Goal: Task Accomplishment & Management: Use online tool/utility

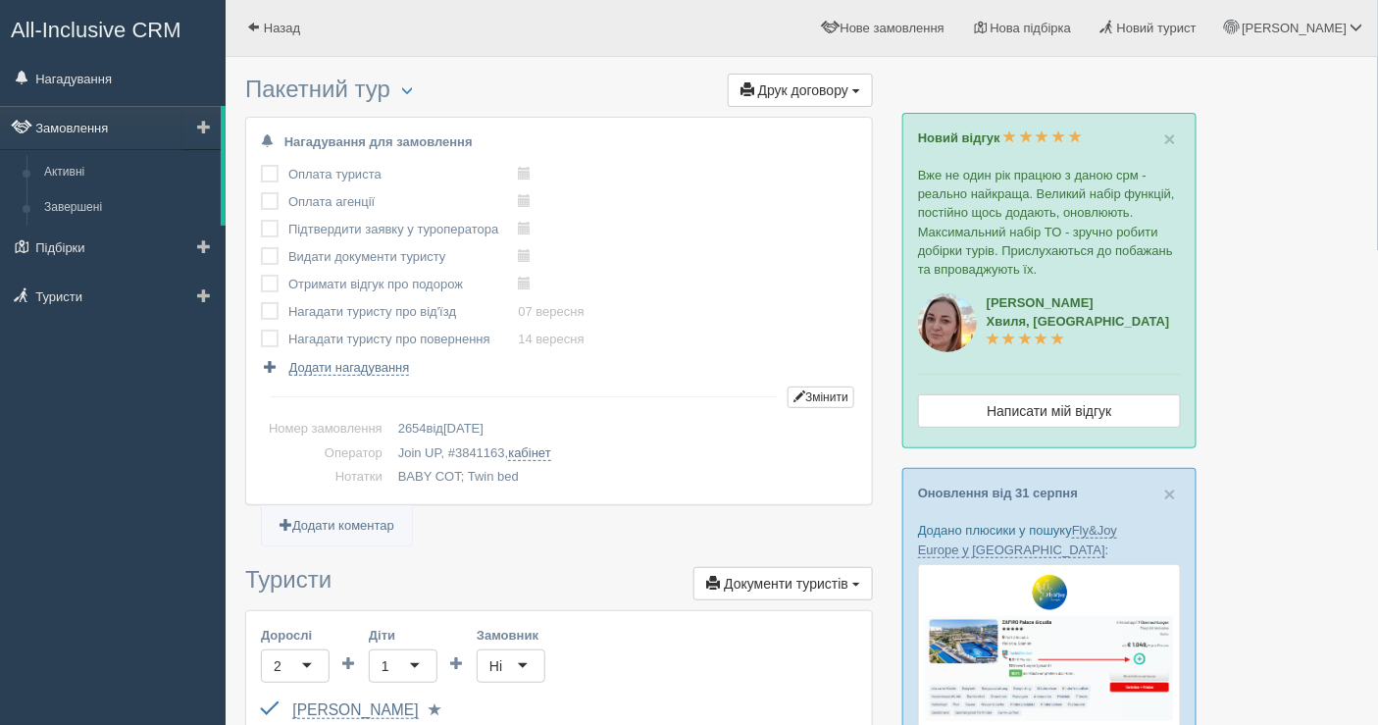
click at [83, 121] on link "Замовлення" at bounding box center [110, 127] width 221 height 43
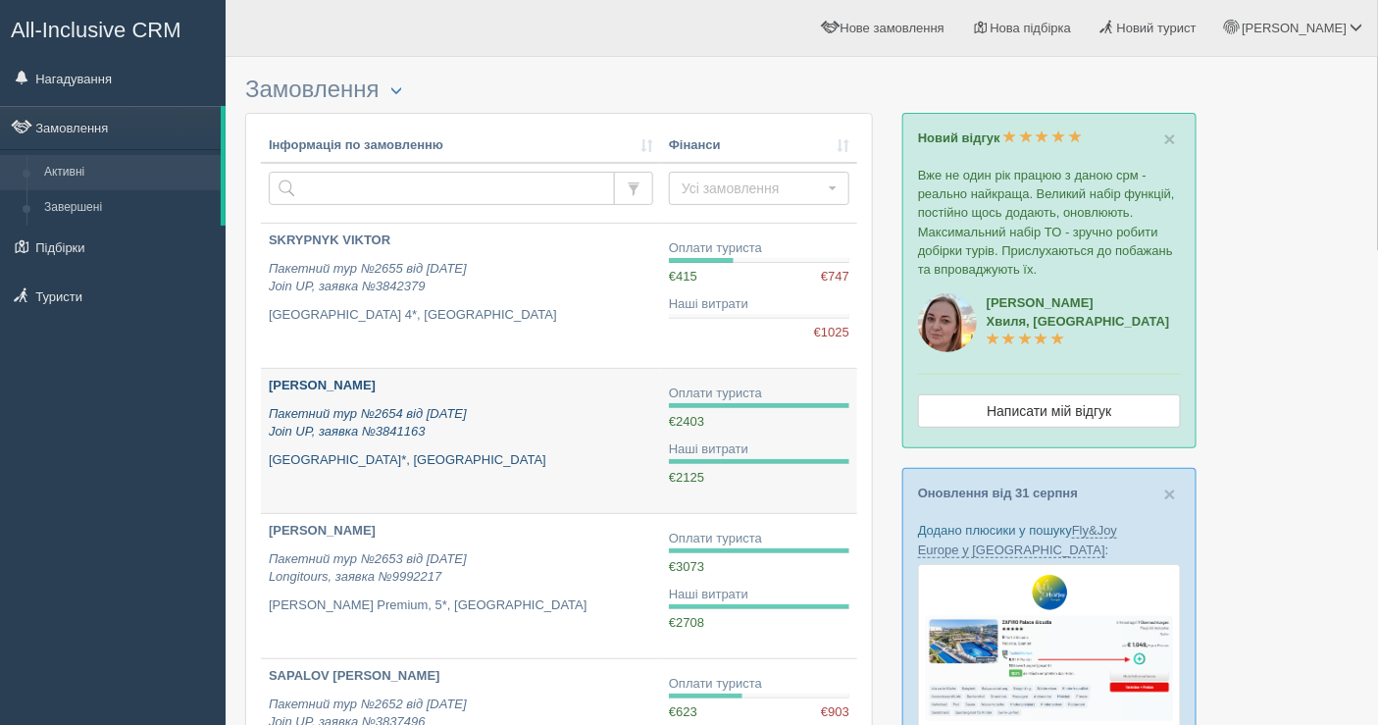
click at [549, 421] on p "Пакетний тур №2654 від [DATE] Join UP, заявка №3841163" at bounding box center [461, 423] width 385 height 36
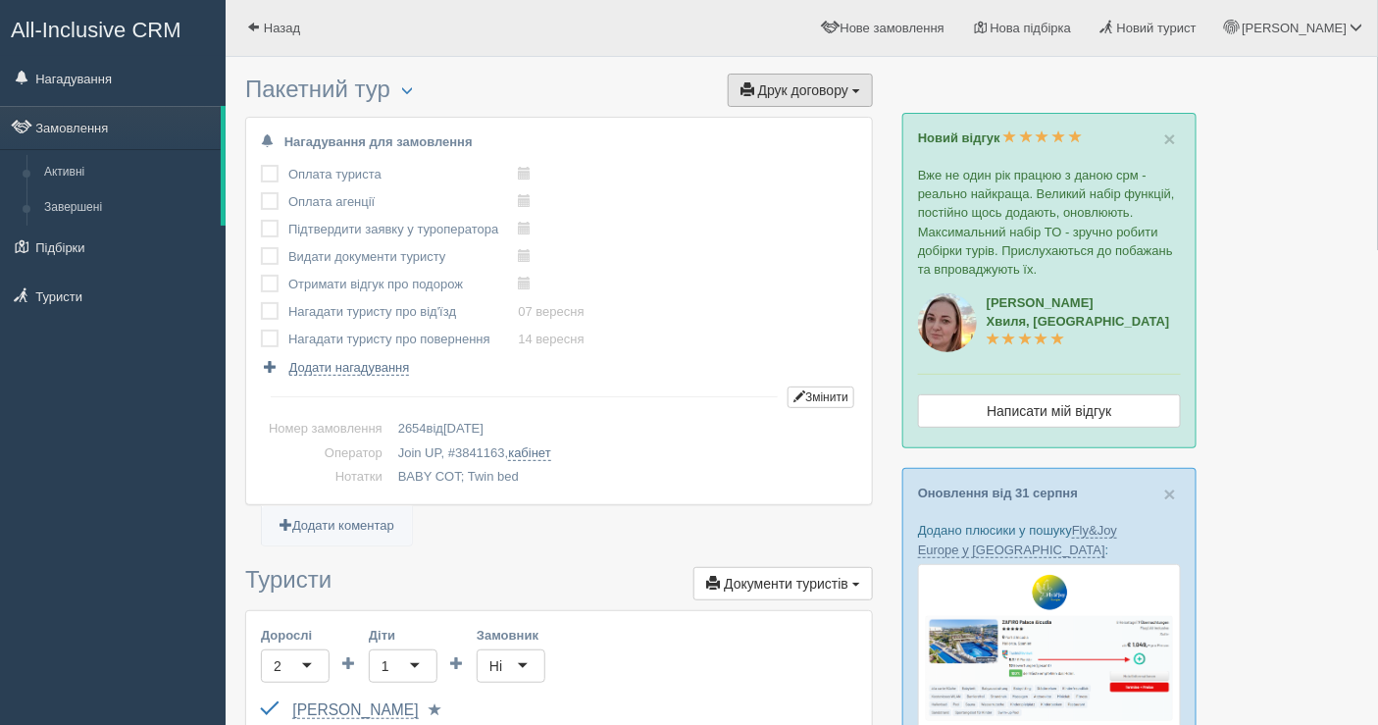
click at [789, 88] on span "Друк договору" at bounding box center [803, 90] width 90 height 16
click at [698, 118] on link "Join UP" at bounding box center [739, 126] width 266 height 32
